Goal: Register for event/course

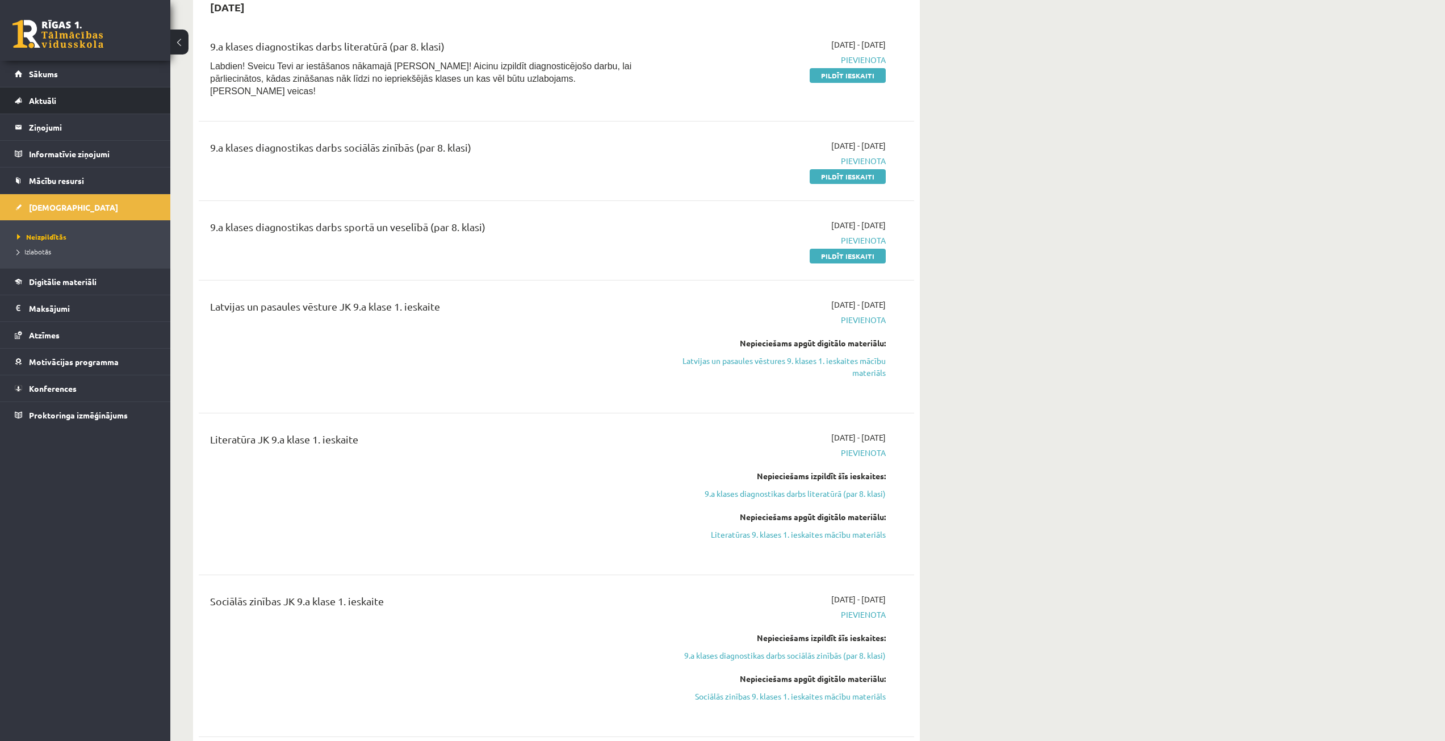
scroll to position [341, 0]
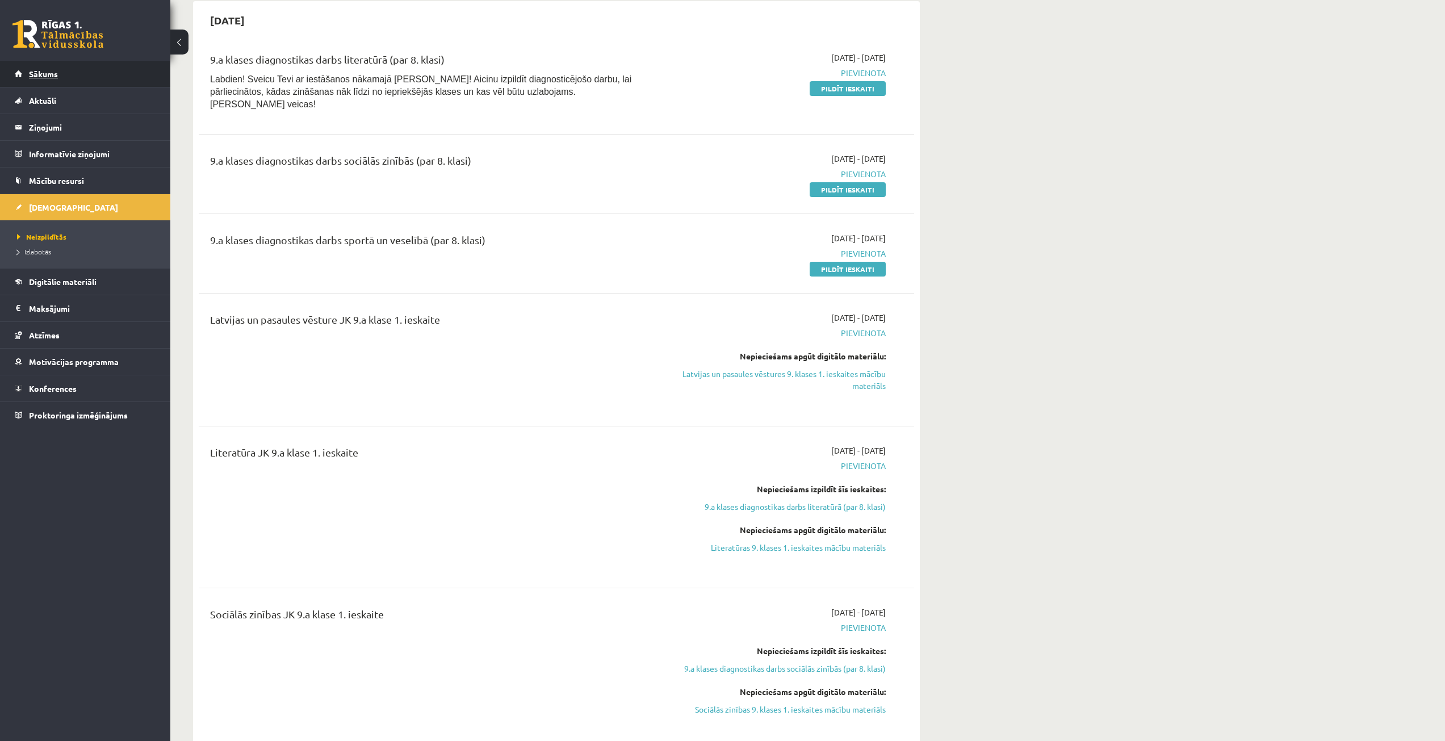
click at [114, 72] on link "Sākums" at bounding box center [85, 74] width 141 height 26
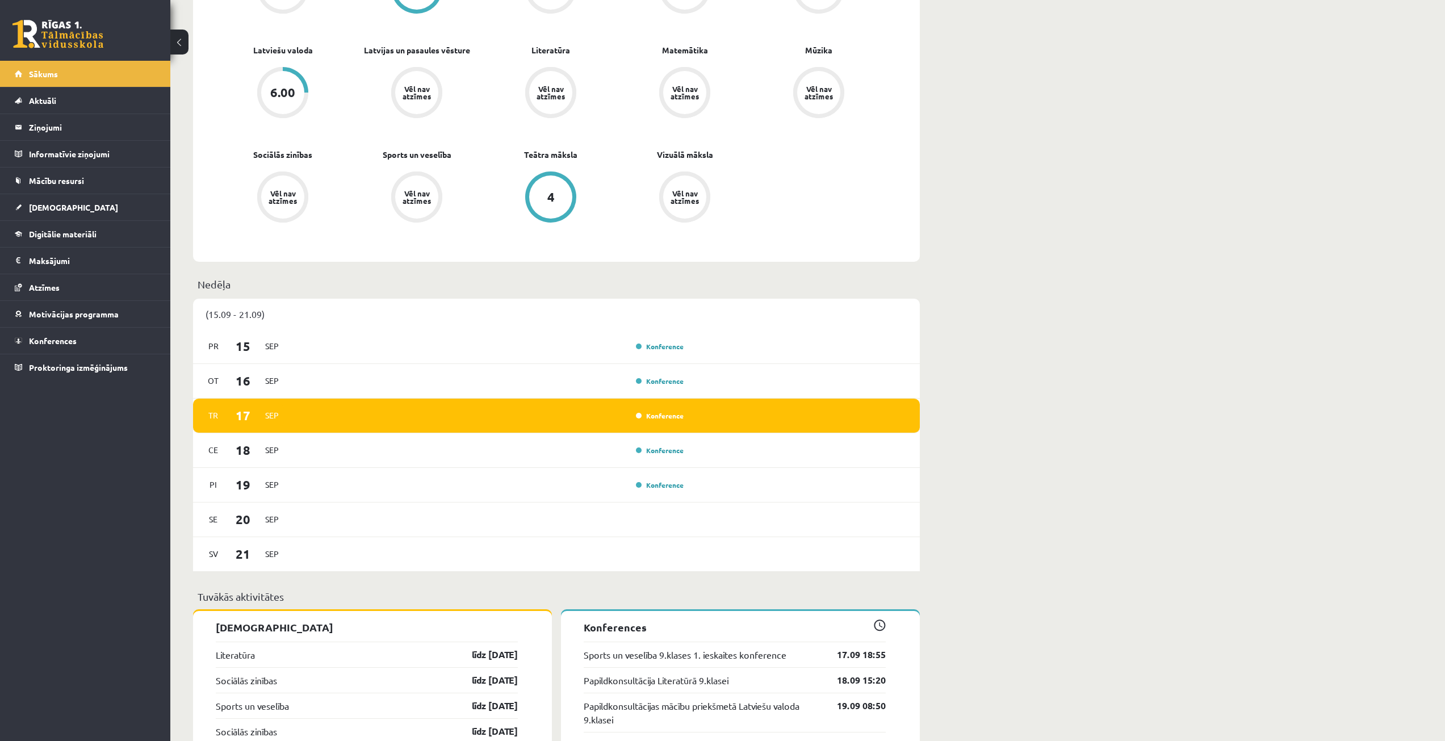
scroll to position [682, 0]
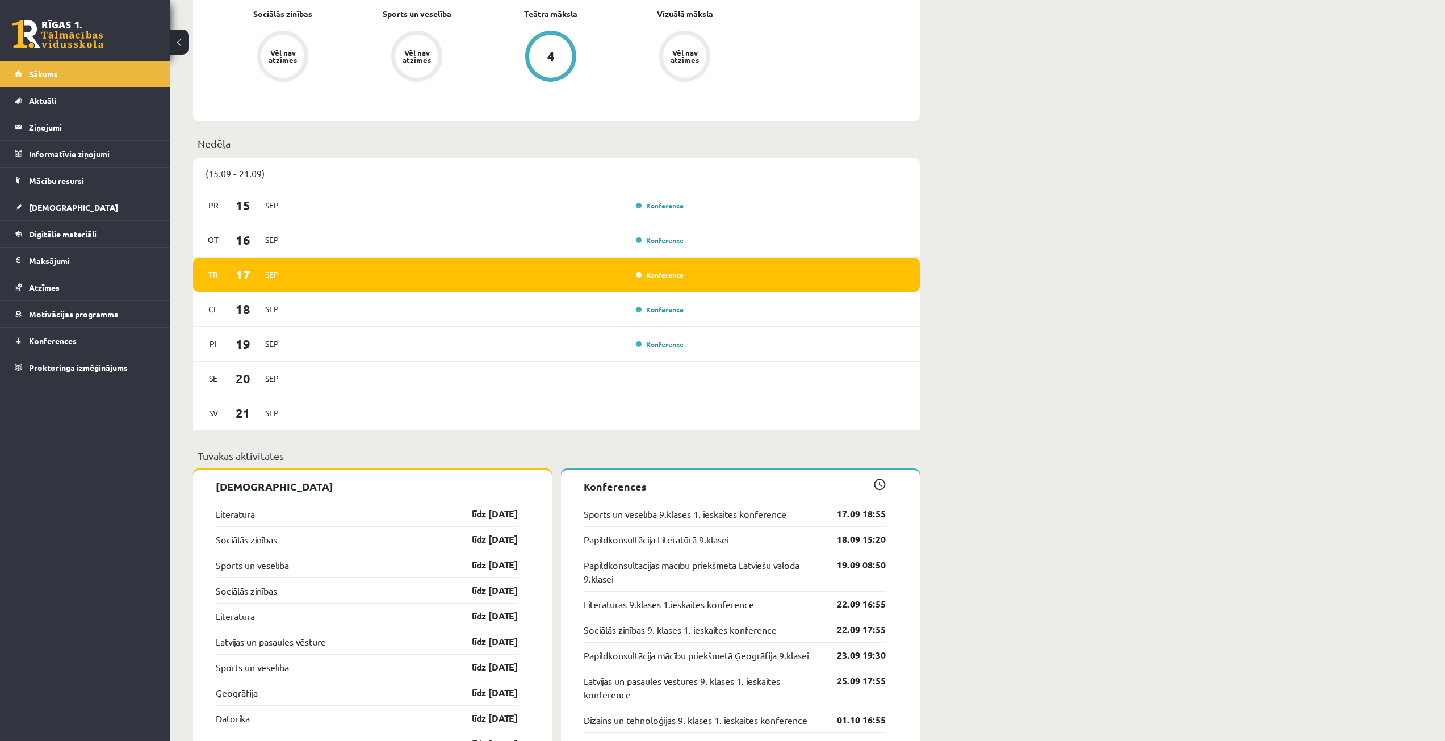
click at [846, 511] on link "17.09 18:55" at bounding box center [853, 514] width 66 height 14
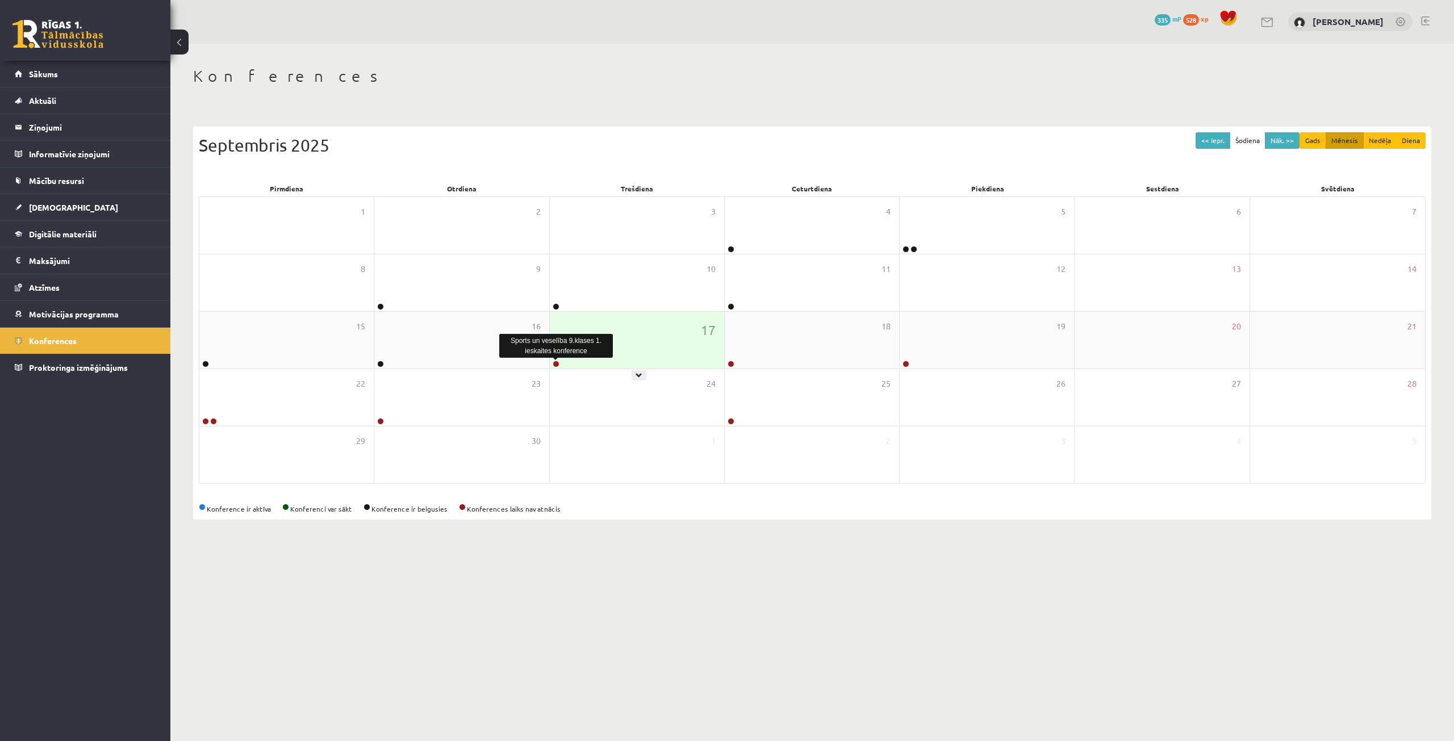
click at [554, 362] on link at bounding box center [556, 364] width 7 height 7
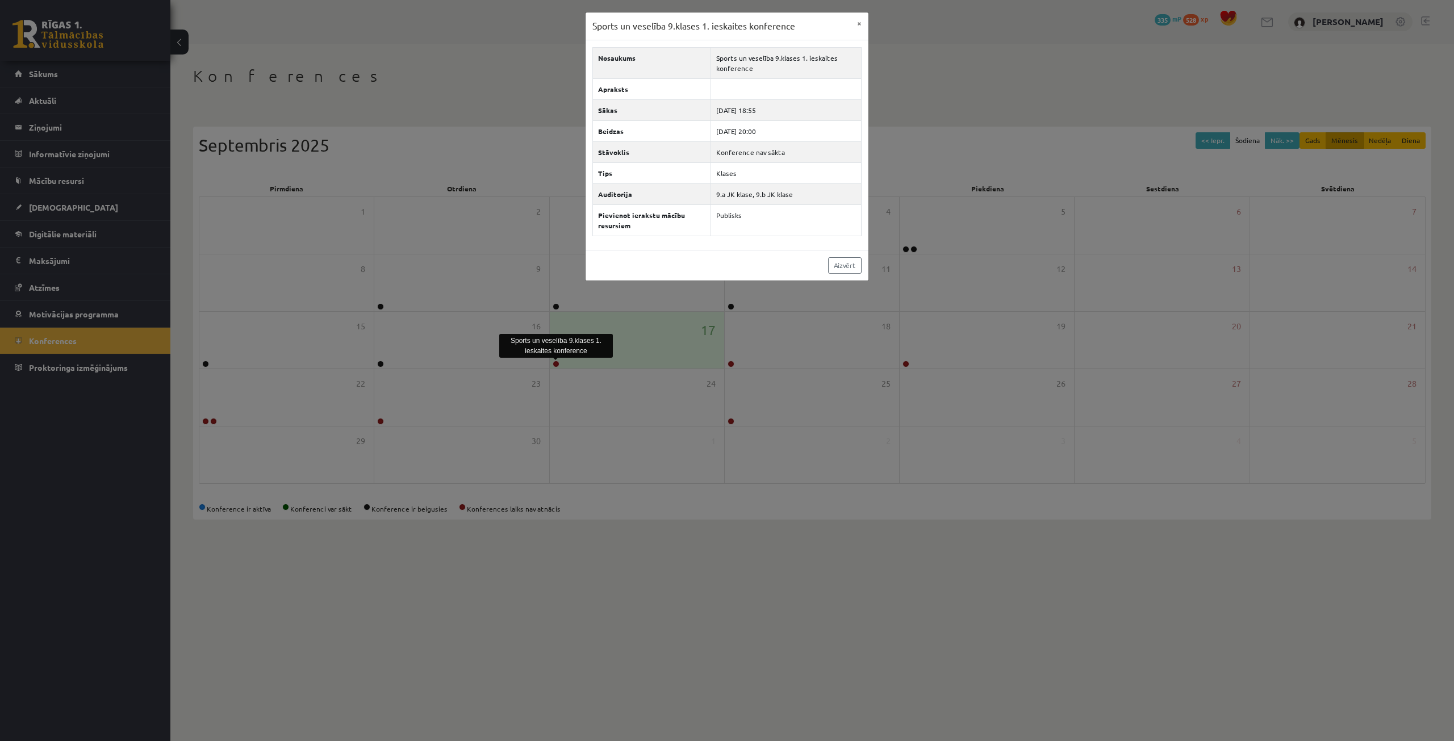
click at [512, 279] on div "Sports un veselība 9.klases 1. ieskaites konference × Nosaukums Sports un vesel…" at bounding box center [727, 370] width 1454 height 741
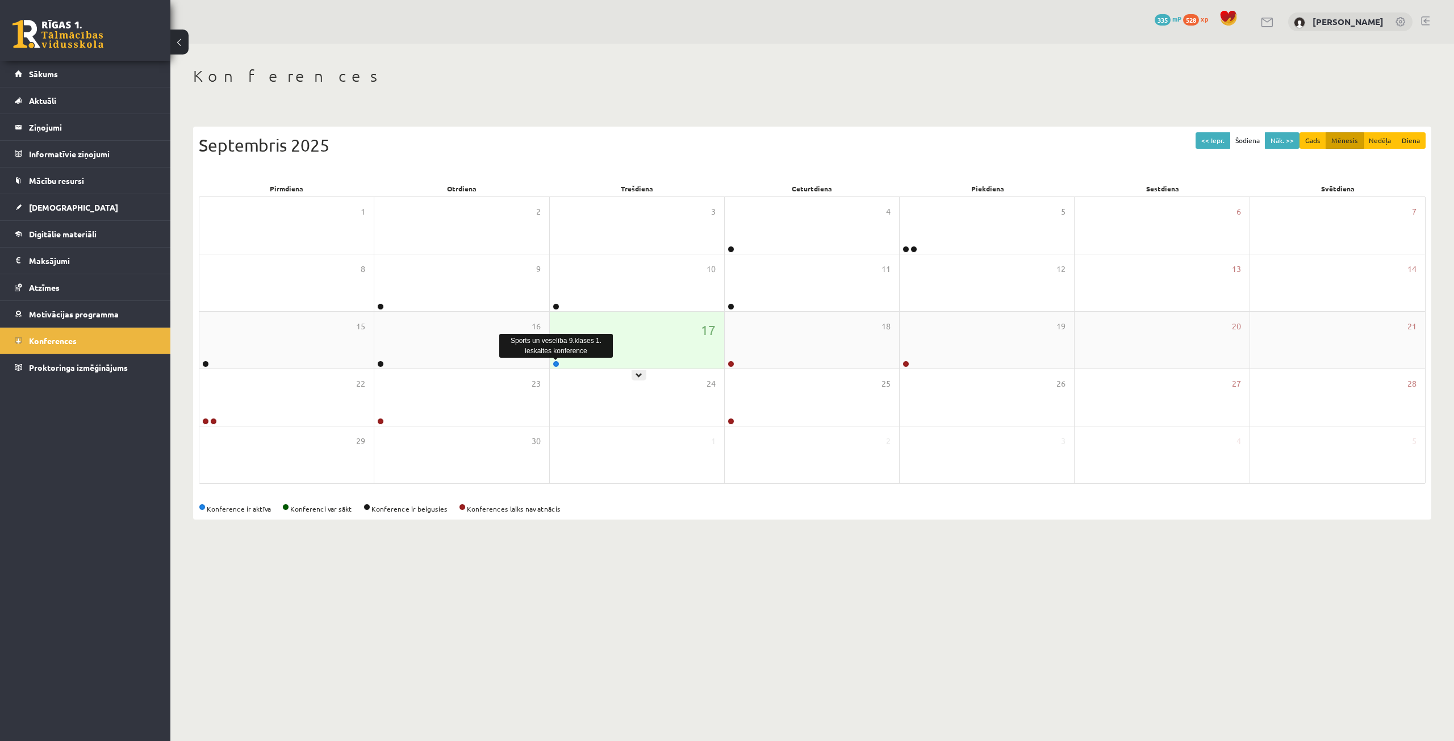
click at [557, 364] on link at bounding box center [556, 364] width 7 height 7
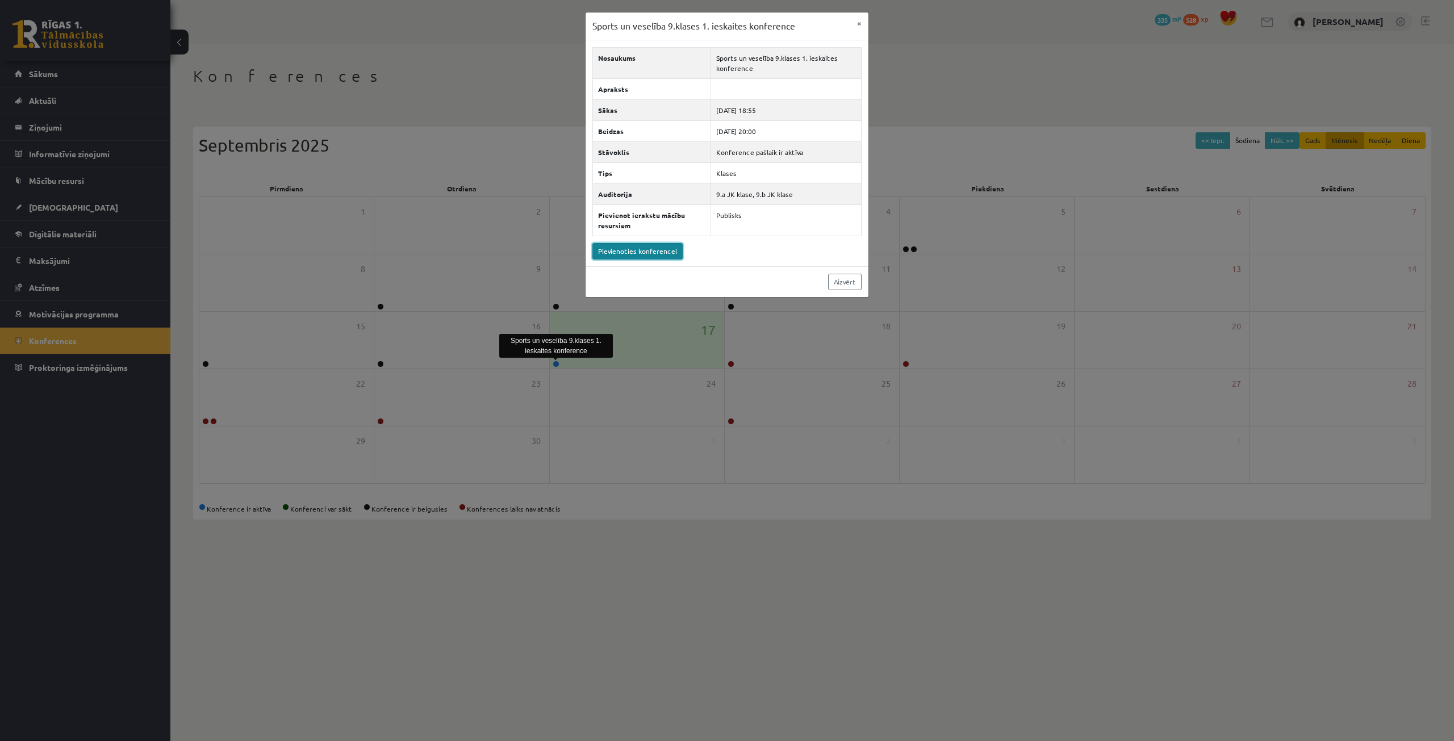
click at [662, 250] on link "Pievienoties konferencei" at bounding box center [637, 251] width 90 height 16
